Goal: Find specific page/section: Find specific page/section

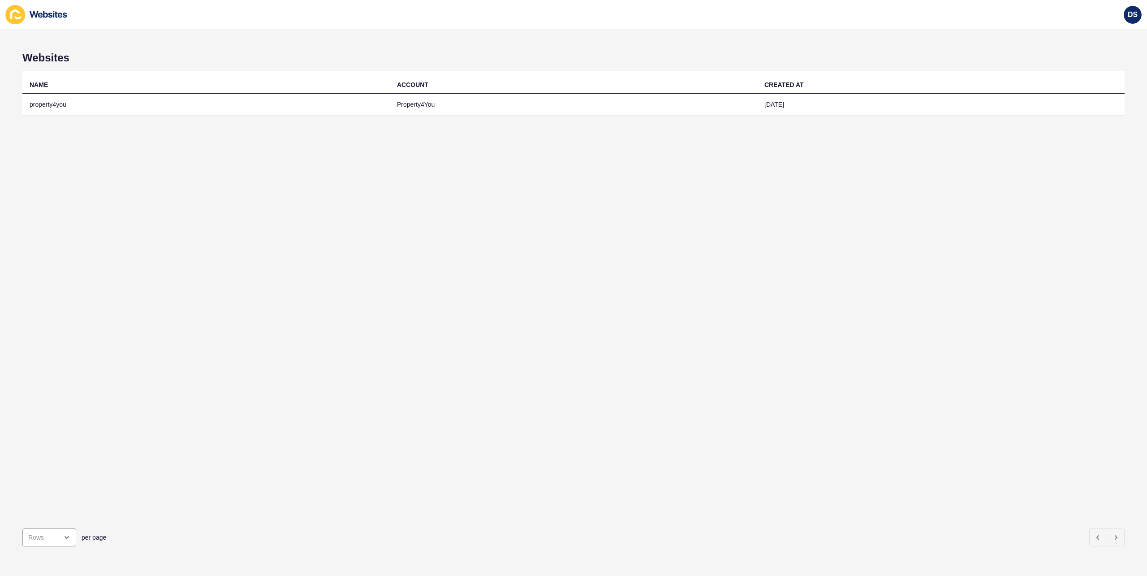
click at [49, 105] on td "property4you" at bounding box center [205, 105] width 367 height 22
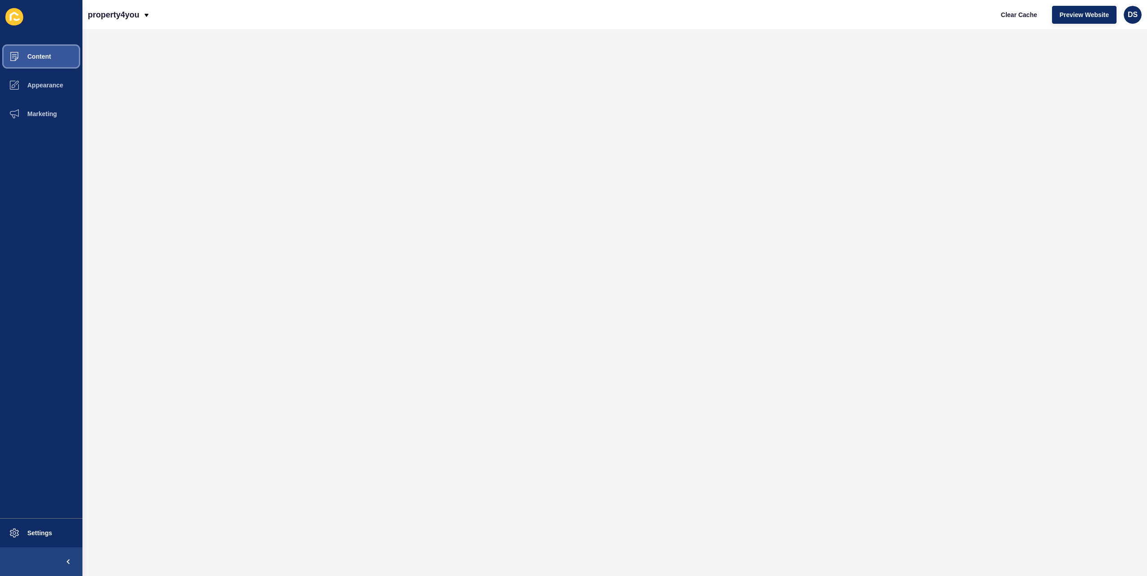
click at [37, 49] on button "Content" at bounding box center [41, 56] width 82 height 29
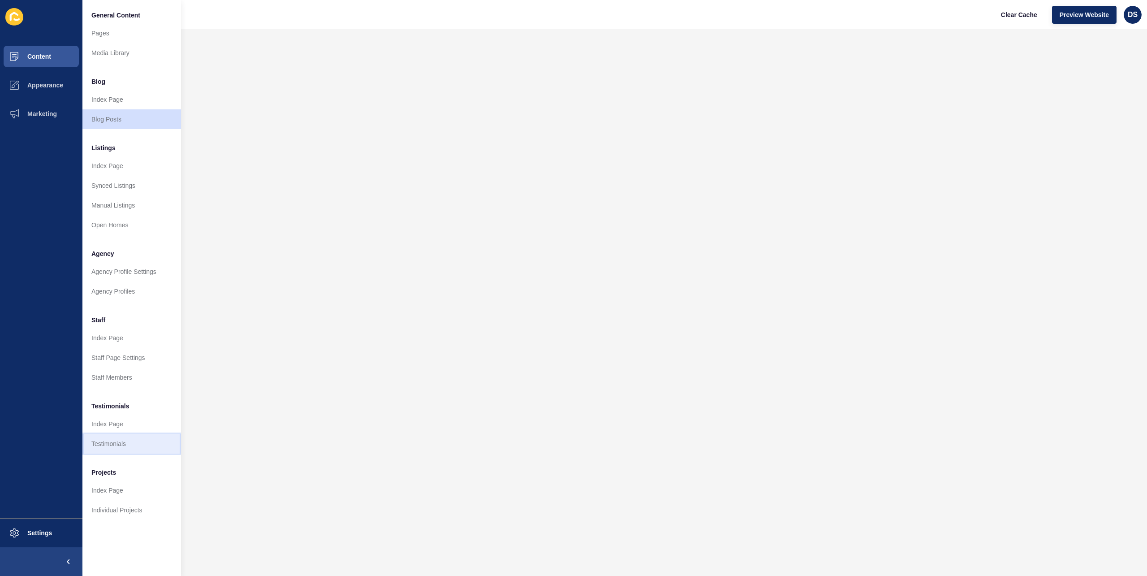
click at [119, 440] on link "Testimonials" at bounding box center [131, 444] width 99 height 20
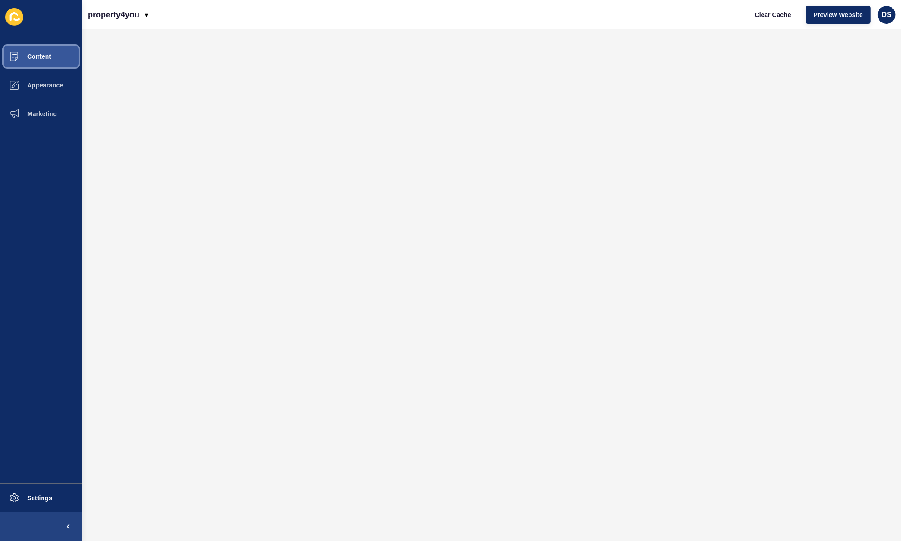
click at [37, 59] on span "Content" at bounding box center [25, 56] width 52 height 7
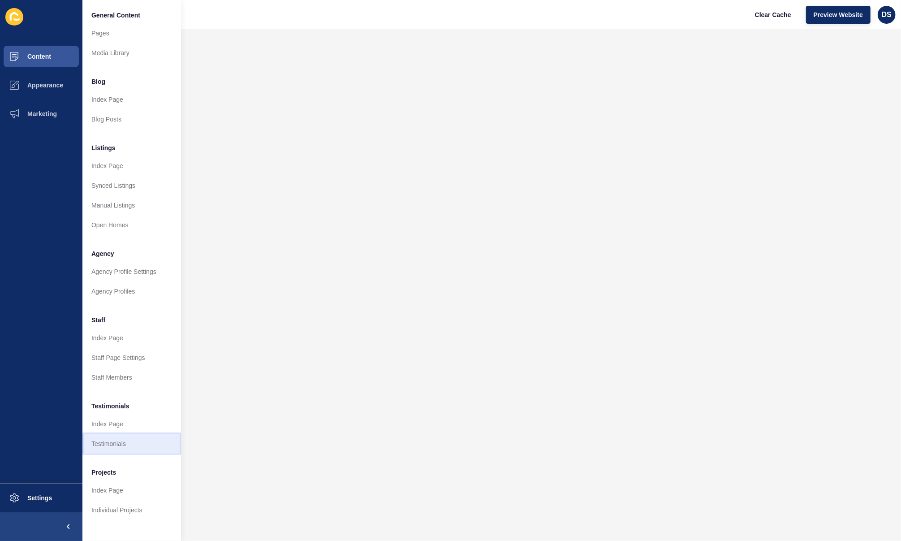
click at [117, 445] on link "Testimonials" at bounding box center [131, 444] width 99 height 20
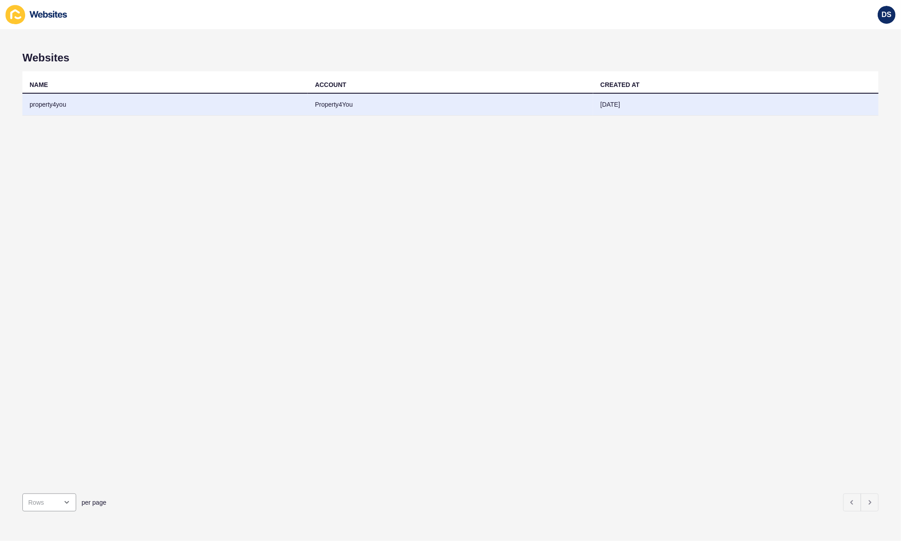
click at [60, 102] on td "property4you" at bounding box center [164, 105] width 285 height 22
